Goal: Information Seeking & Learning: Learn about a topic

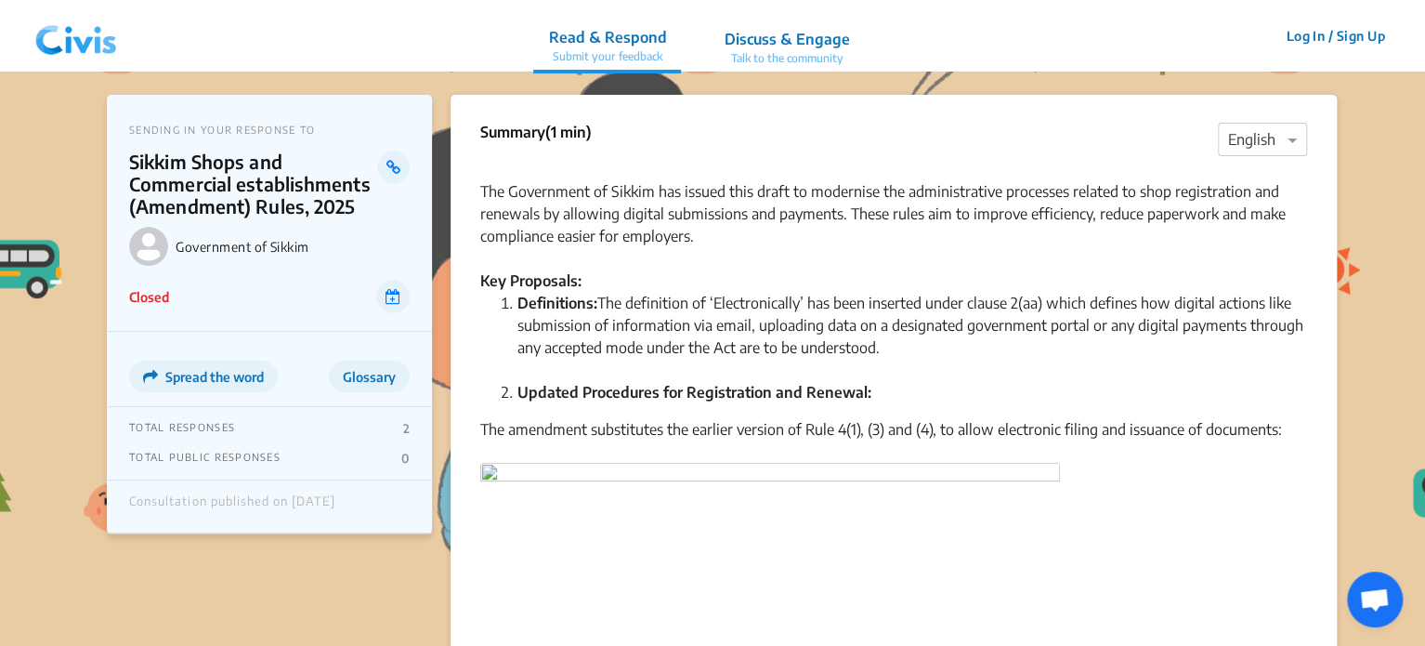
click at [71, 33] on img at bounding box center [76, 36] width 97 height 56
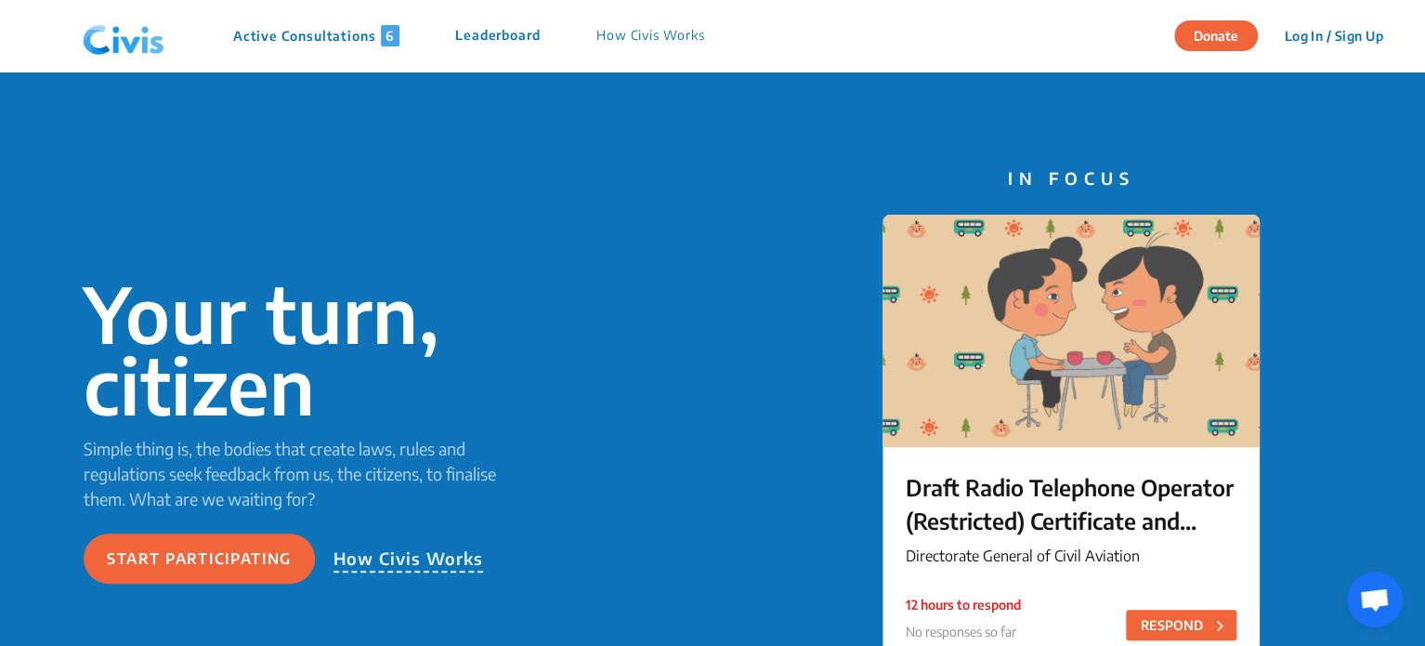
click at [286, 44] on p "Active Consultations 6" at bounding box center [316, 35] width 166 height 21
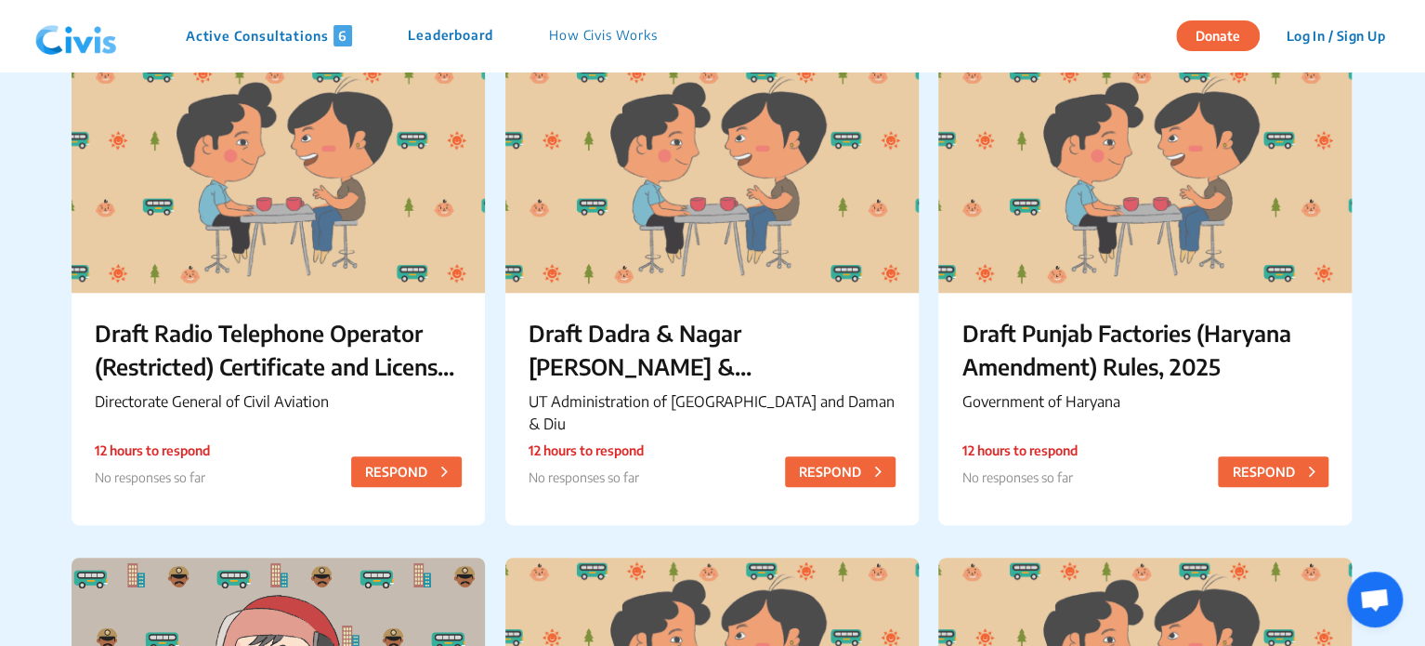
scroll to position [315, 0]
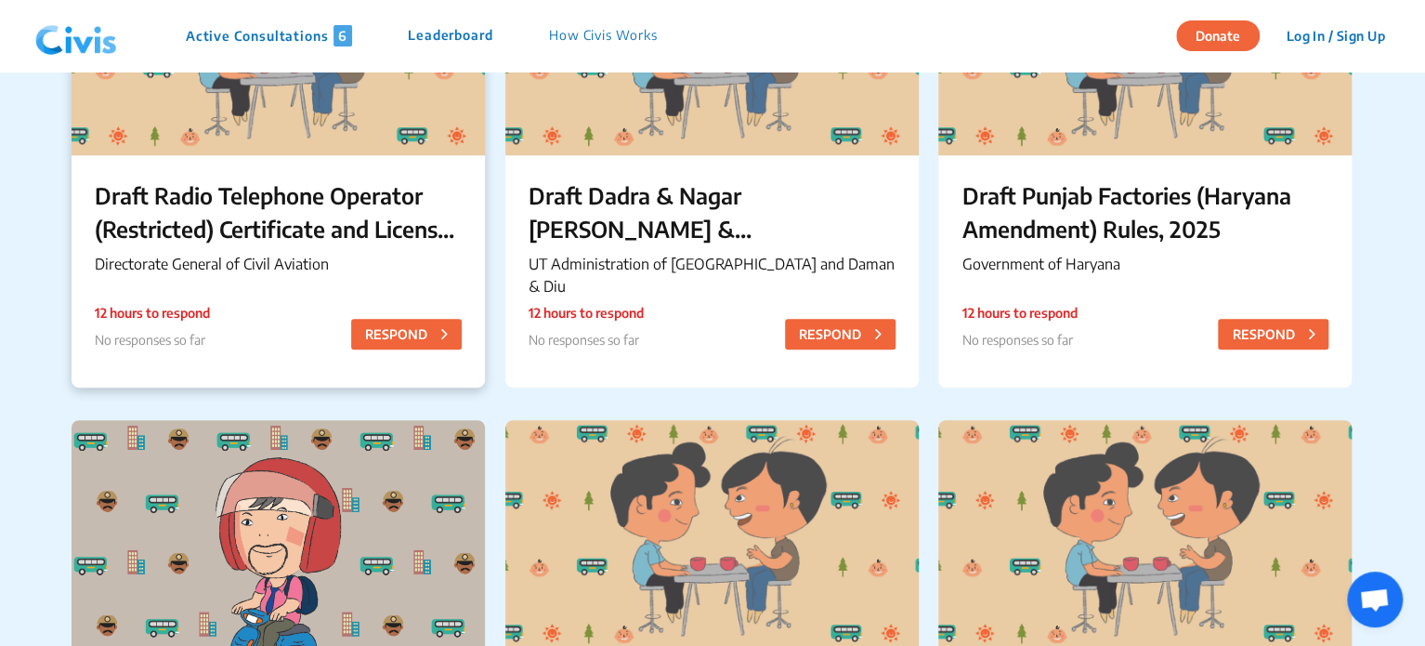
click at [329, 232] on p "Draft Radio Telephone Operator (Restricted) Certificate and License Rules 2025" at bounding box center [278, 211] width 367 height 67
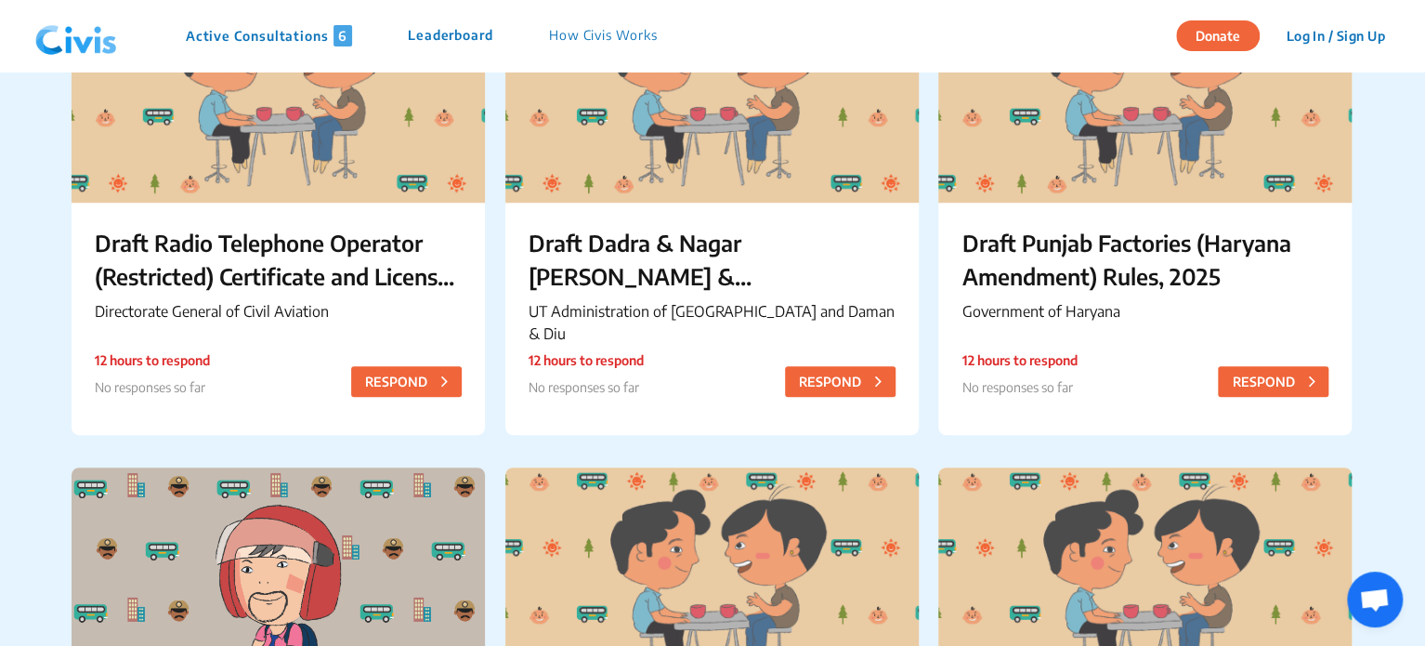
scroll to position [270, 0]
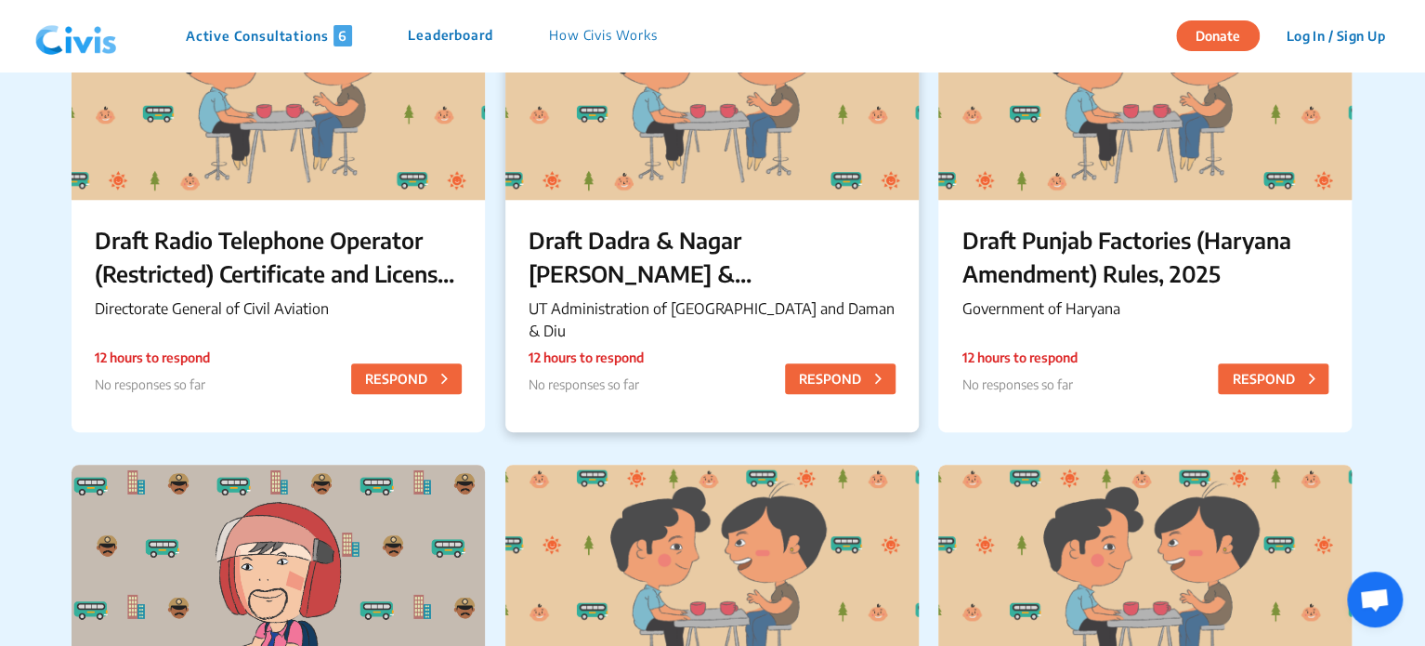
click at [628, 284] on p "Draft Dadra & Nagar [PERSON_NAME] & [PERSON_NAME] & Diu [PERSON_NAME] (Amendmen…" at bounding box center [712, 256] width 367 height 67
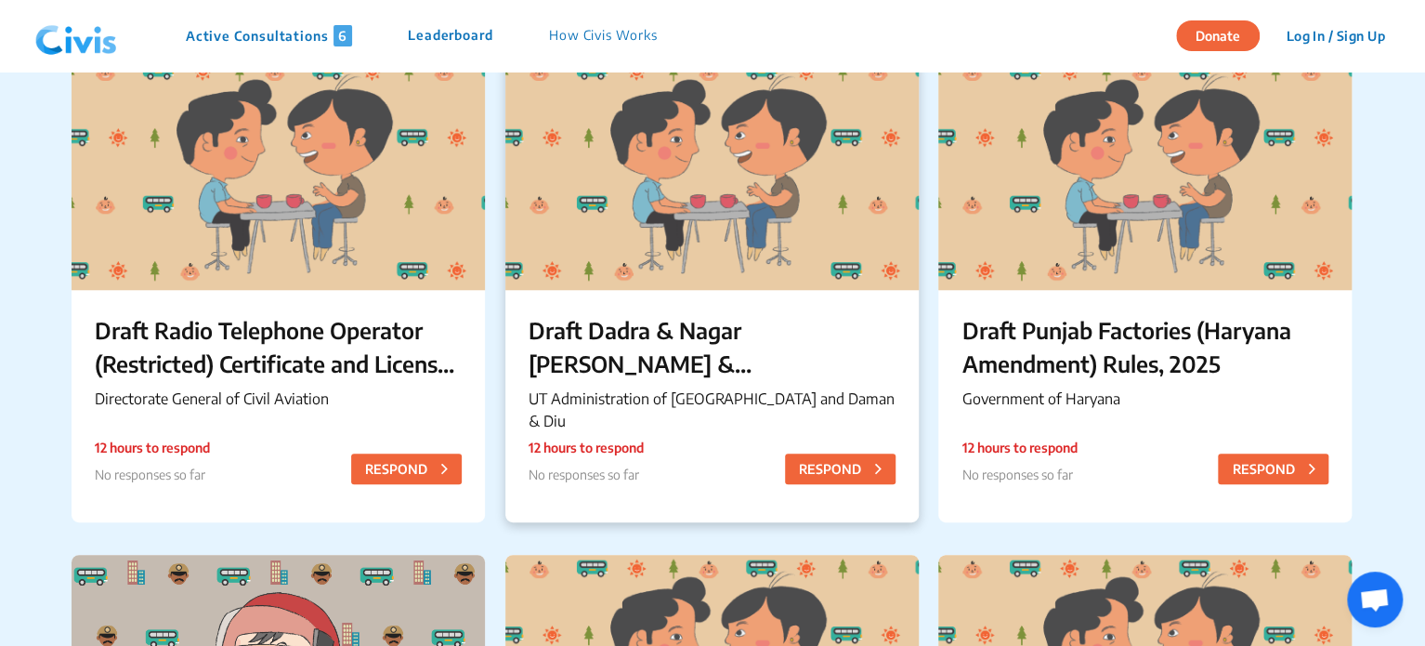
scroll to position [229, 0]
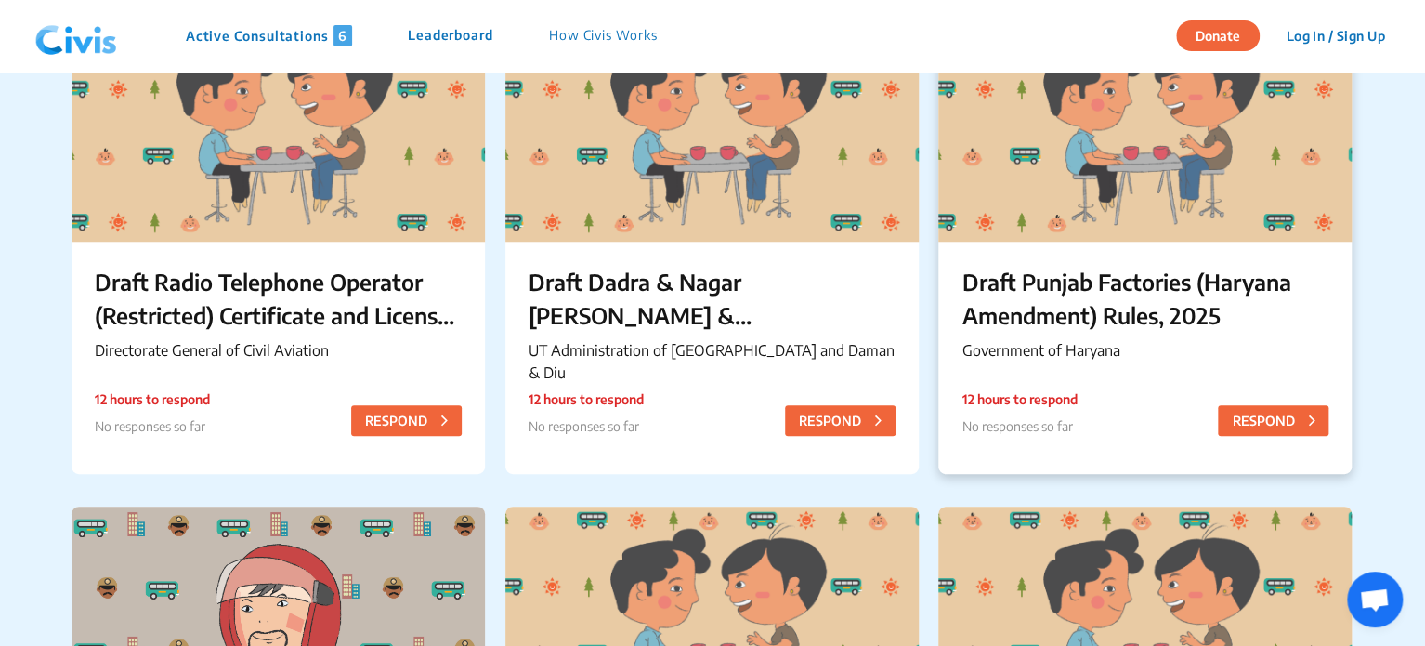
click at [1105, 276] on p "Draft Punjab Factories (Haryana Amendment) Rules, 2025" at bounding box center [1144, 298] width 367 height 67
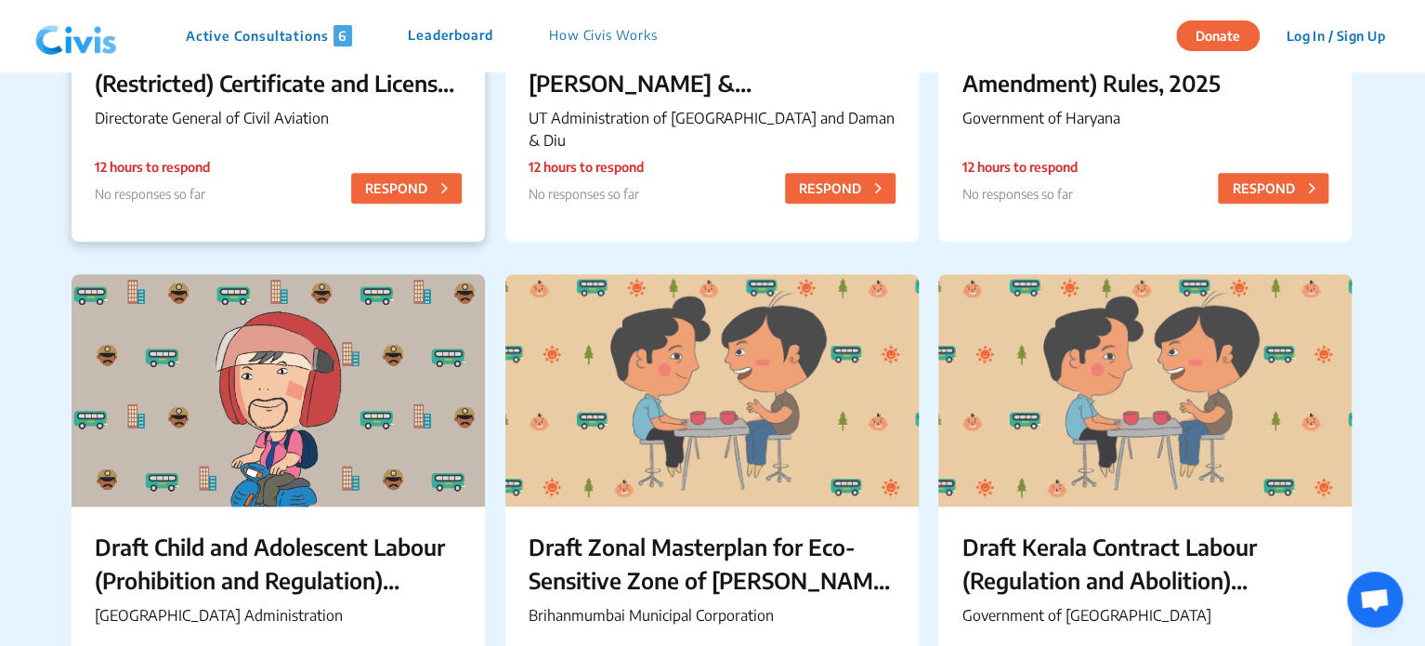
scroll to position [665, 0]
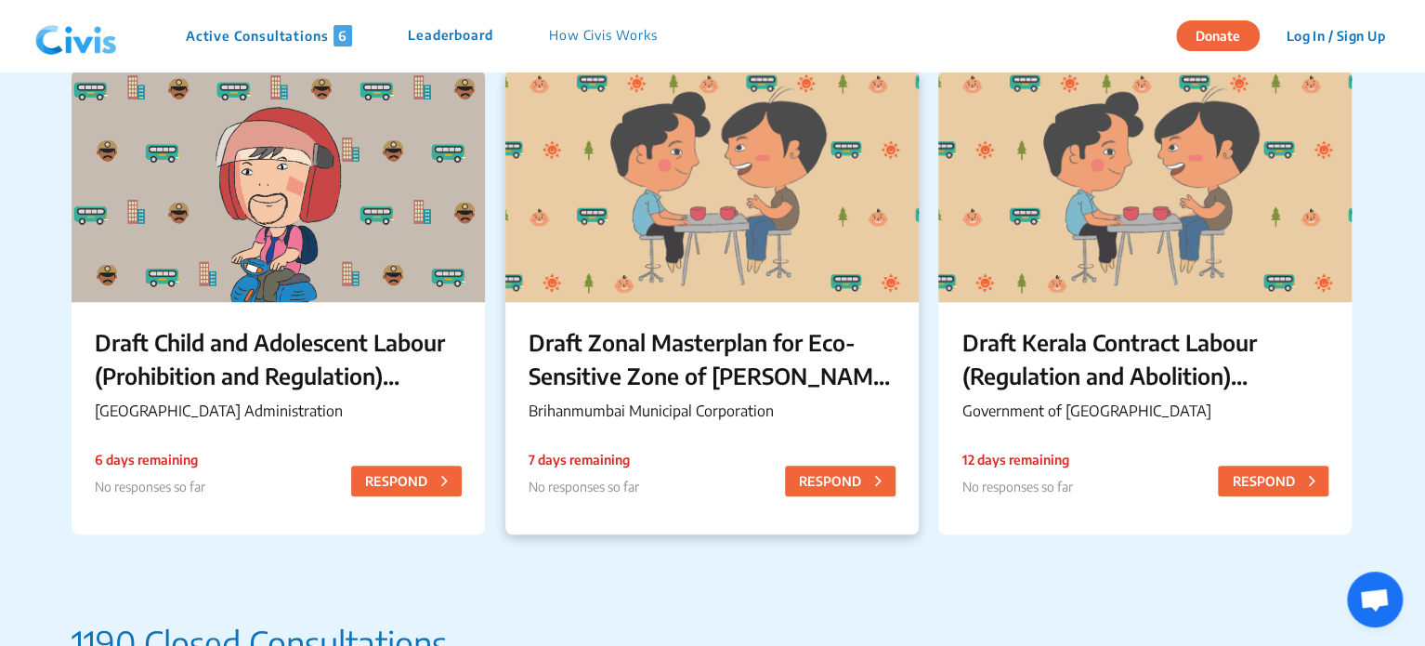
click at [617, 333] on p "Draft Zonal Masterplan for Eco- Sensitive Zone of [PERSON_NAME][GEOGRAPHIC_DATA]" at bounding box center [712, 358] width 367 height 67
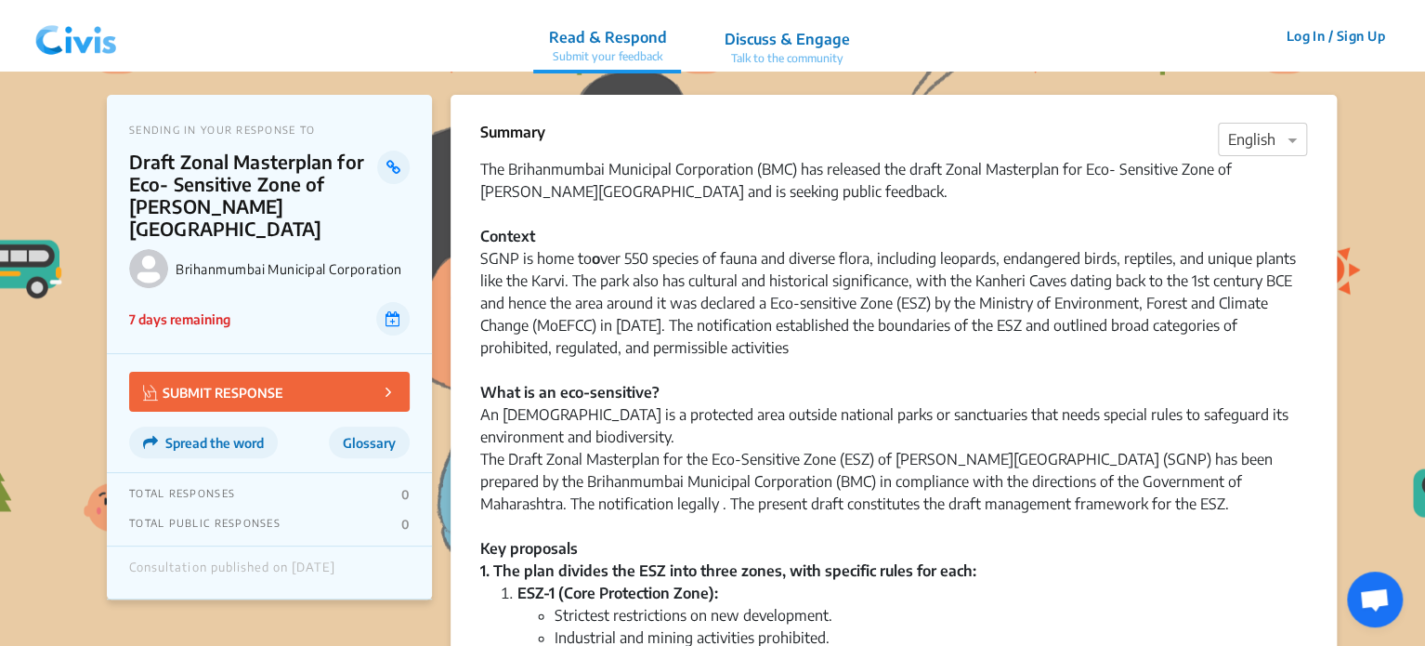
click at [72, 55] on img at bounding box center [76, 36] width 97 height 56
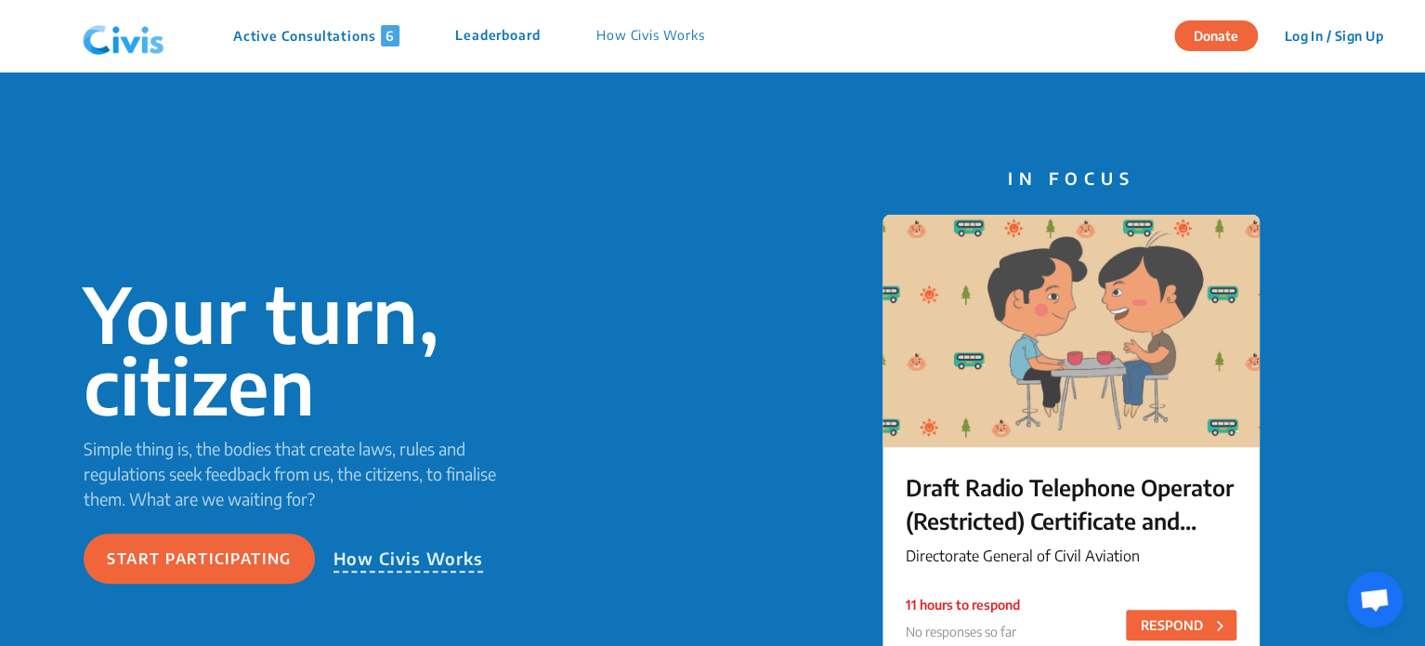
click at [283, 41] on p "Active Consultations 6" at bounding box center [316, 35] width 166 height 21
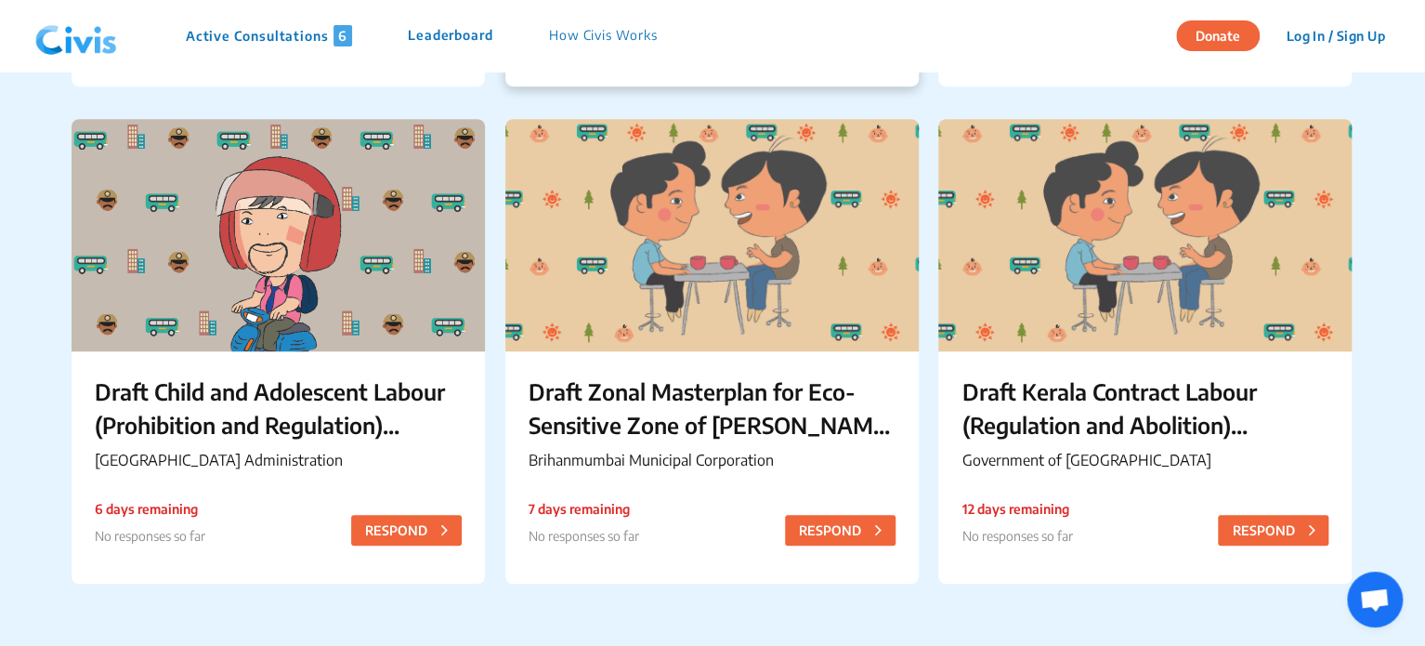
scroll to position [702, 0]
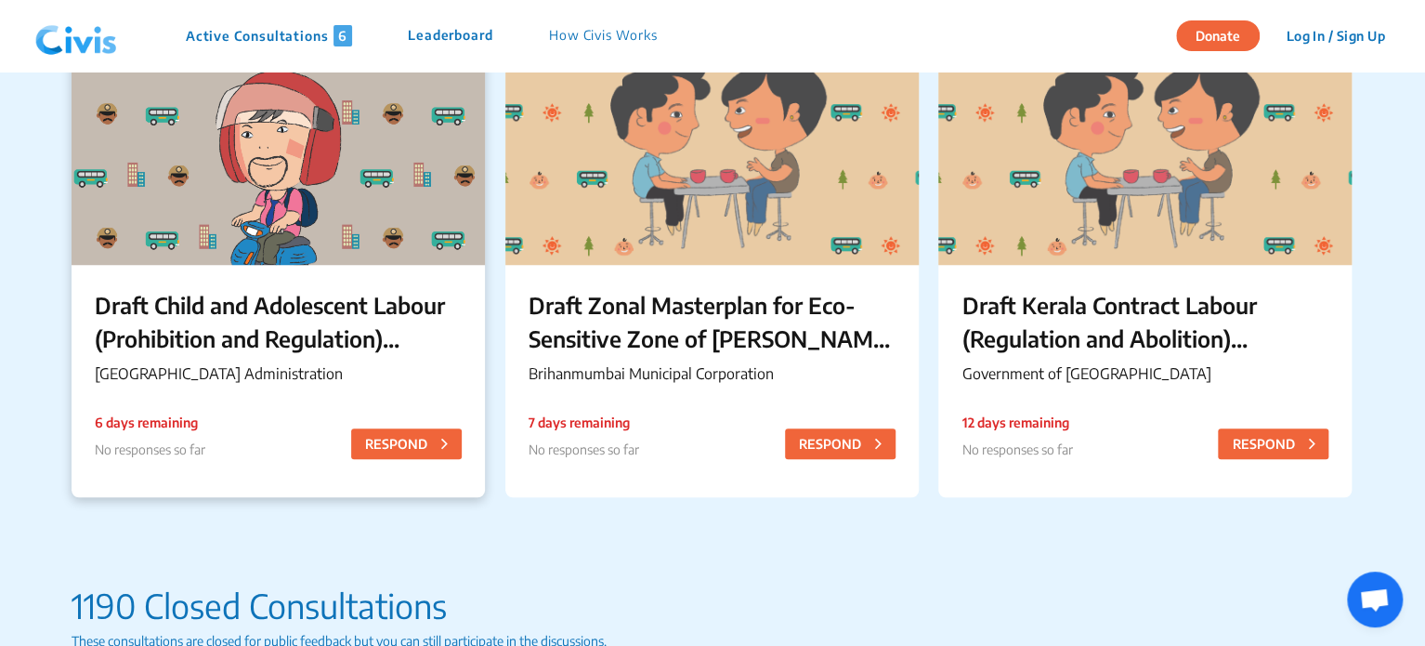
click at [317, 333] on p "Draft Child and Adolescent Labour (Prohibition and Regulation) Chandigarh Rules…" at bounding box center [278, 321] width 367 height 67
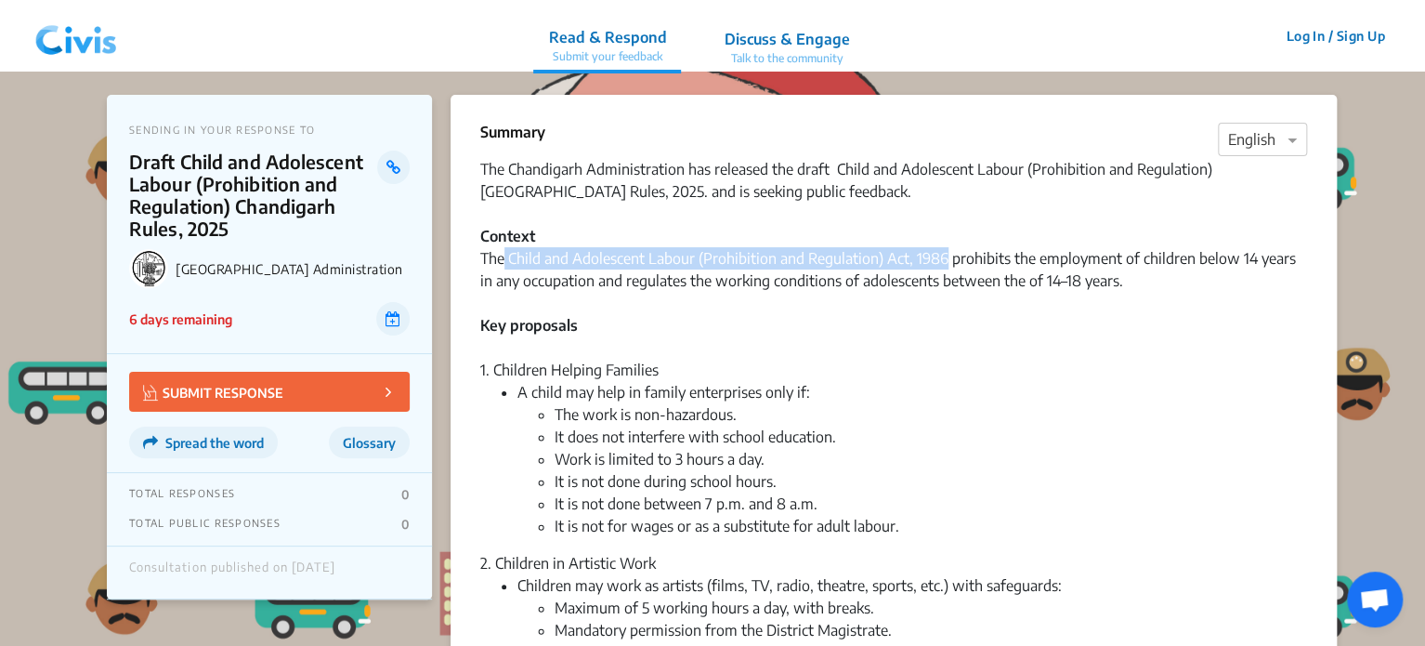
drag, startPoint x: 505, startPoint y: 260, endPoint x: 946, endPoint y: 257, distance: 440.3
click at [946, 257] on div "The Chandigarh Administration has released the draft Child and Adolescent Labou…" at bounding box center [893, 258] width 827 height 201
copy div "Child and Adolescent Labour (Prohibition and Regulation) Act, 1986"
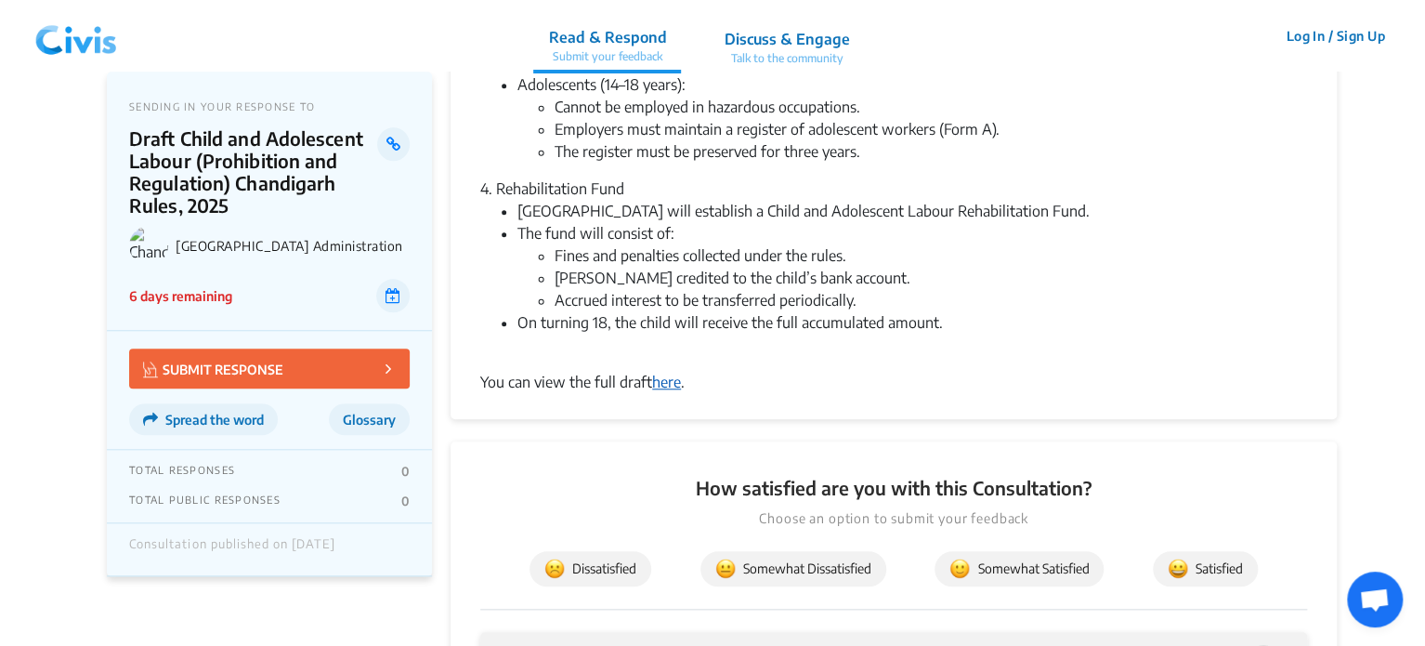
scroll to position [695, 0]
click at [660, 374] on link "here" at bounding box center [666, 381] width 29 height 19
